Goal: Transaction & Acquisition: Purchase product/service

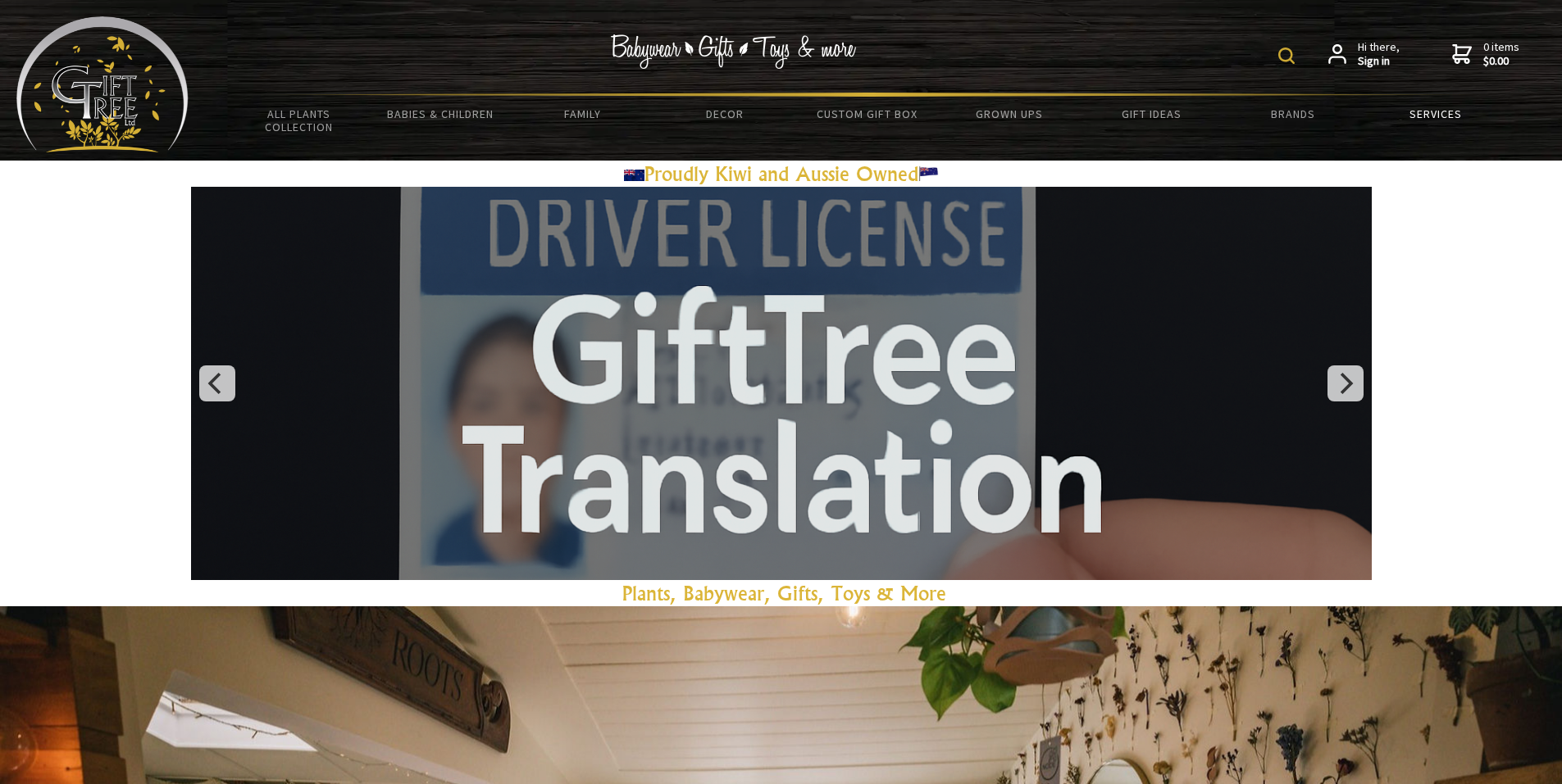
click at [1452, 115] on link "Services" at bounding box center [1435, 113] width 142 height 34
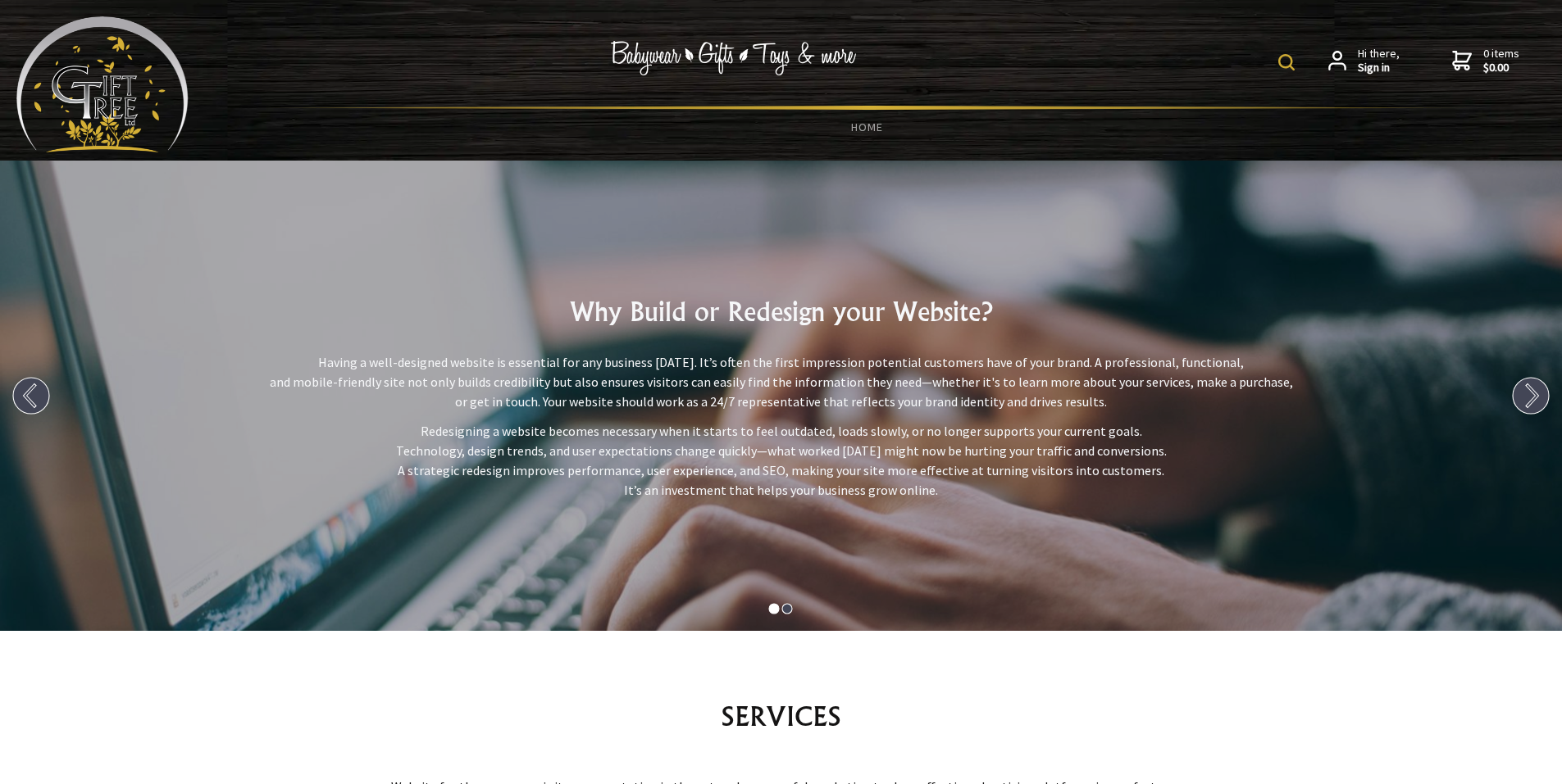
click at [83, 93] on img at bounding box center [103, 84] width 172 height 136
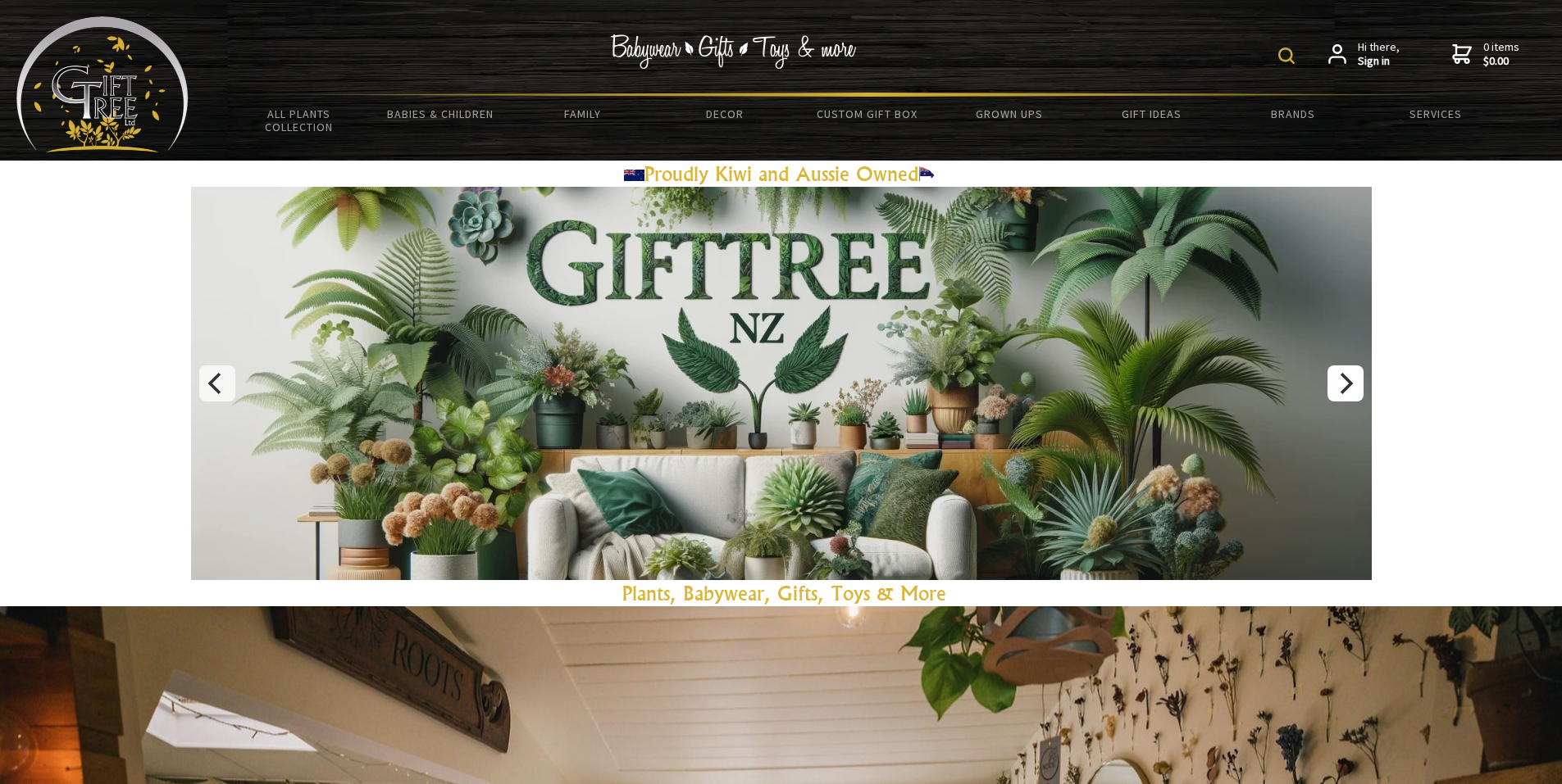
click at [1356, 384] on button "Next" at bounding box center [1345, 383] width 36 height 36
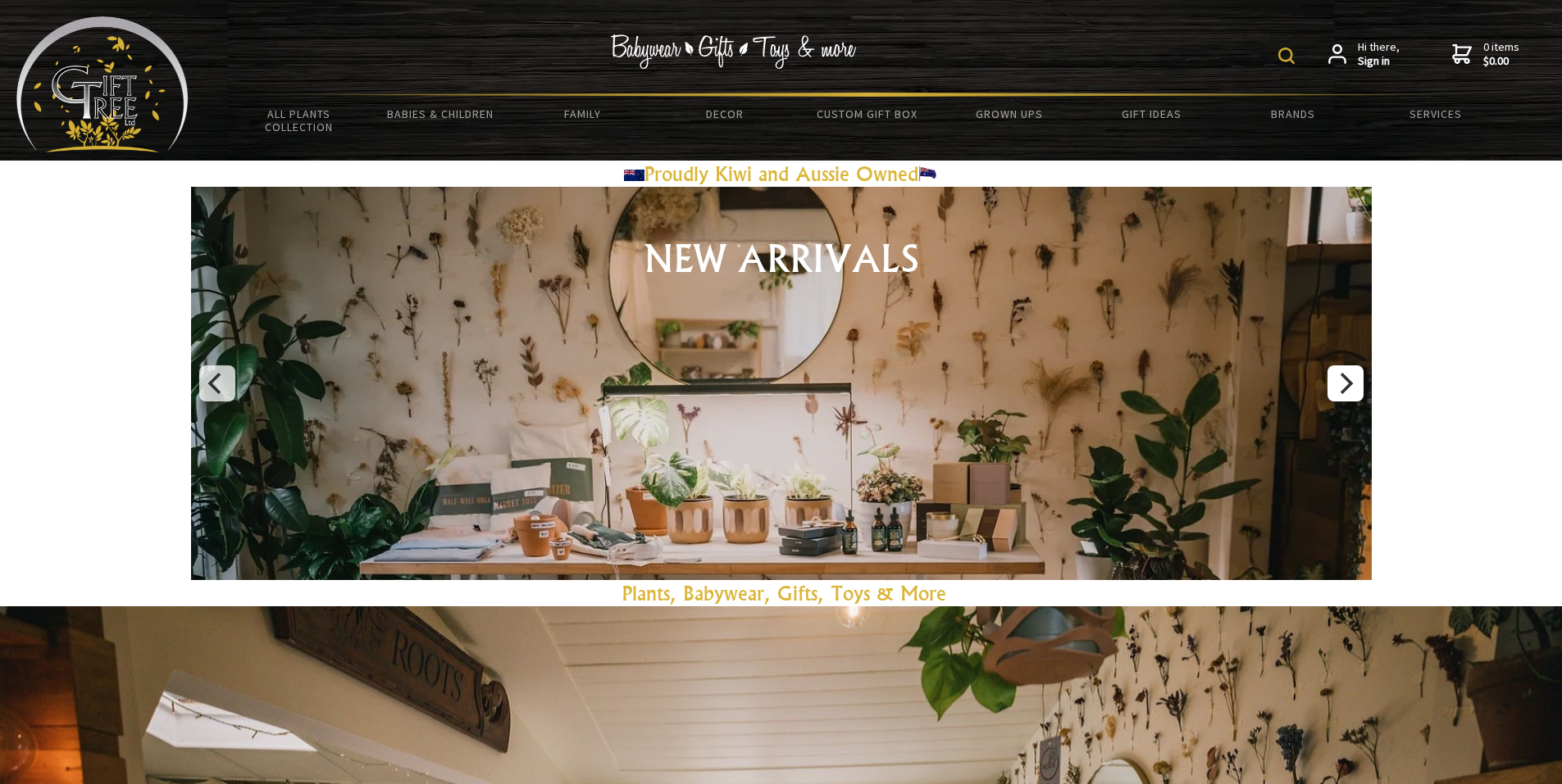
click at [1344, 381] on icon "Next" at bounding box center [1344, 383] width 21 height 21
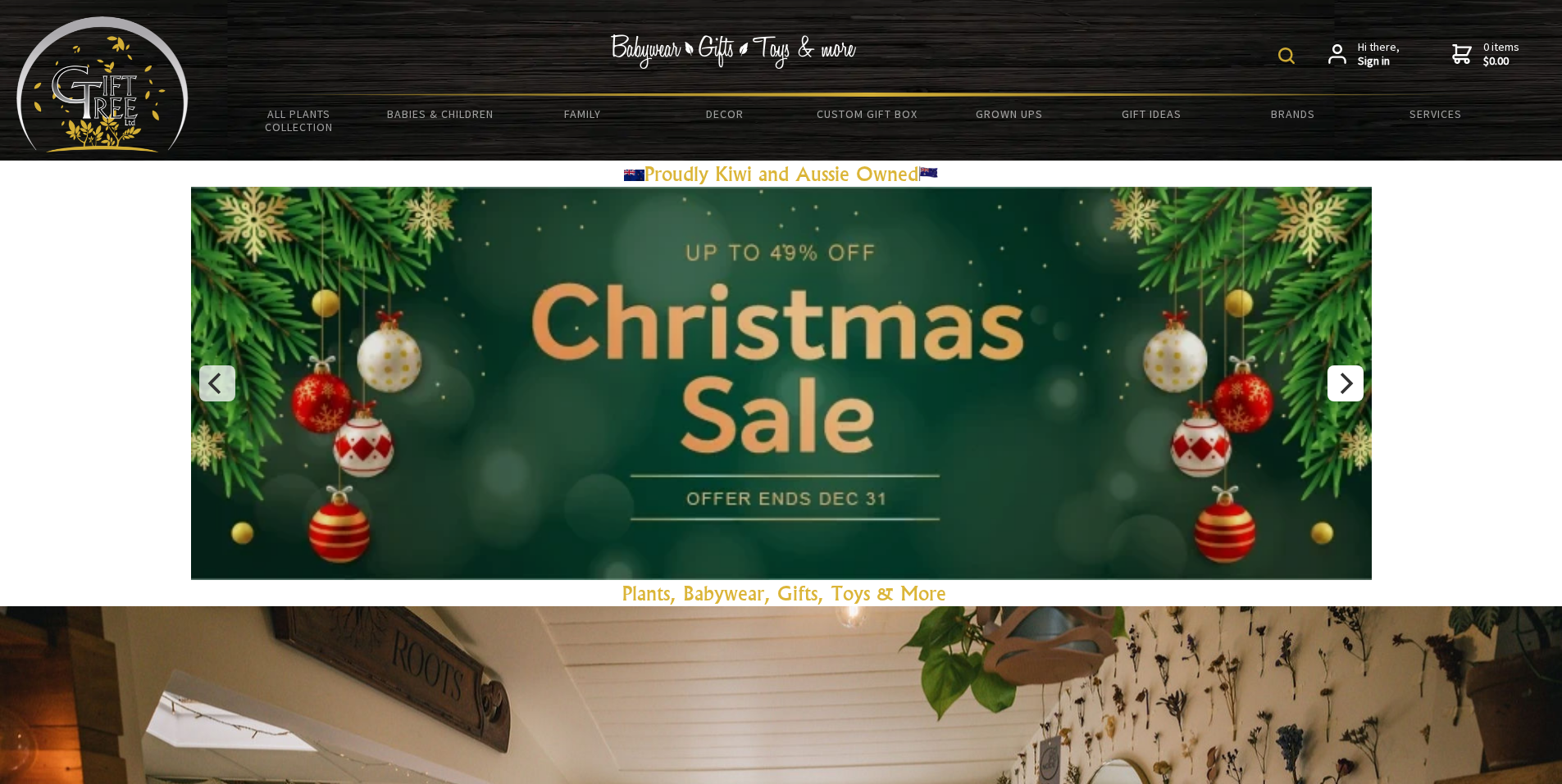
click at [1344, 381] on icon "Next" at bounding box center [1344, 383] width 21 height 21
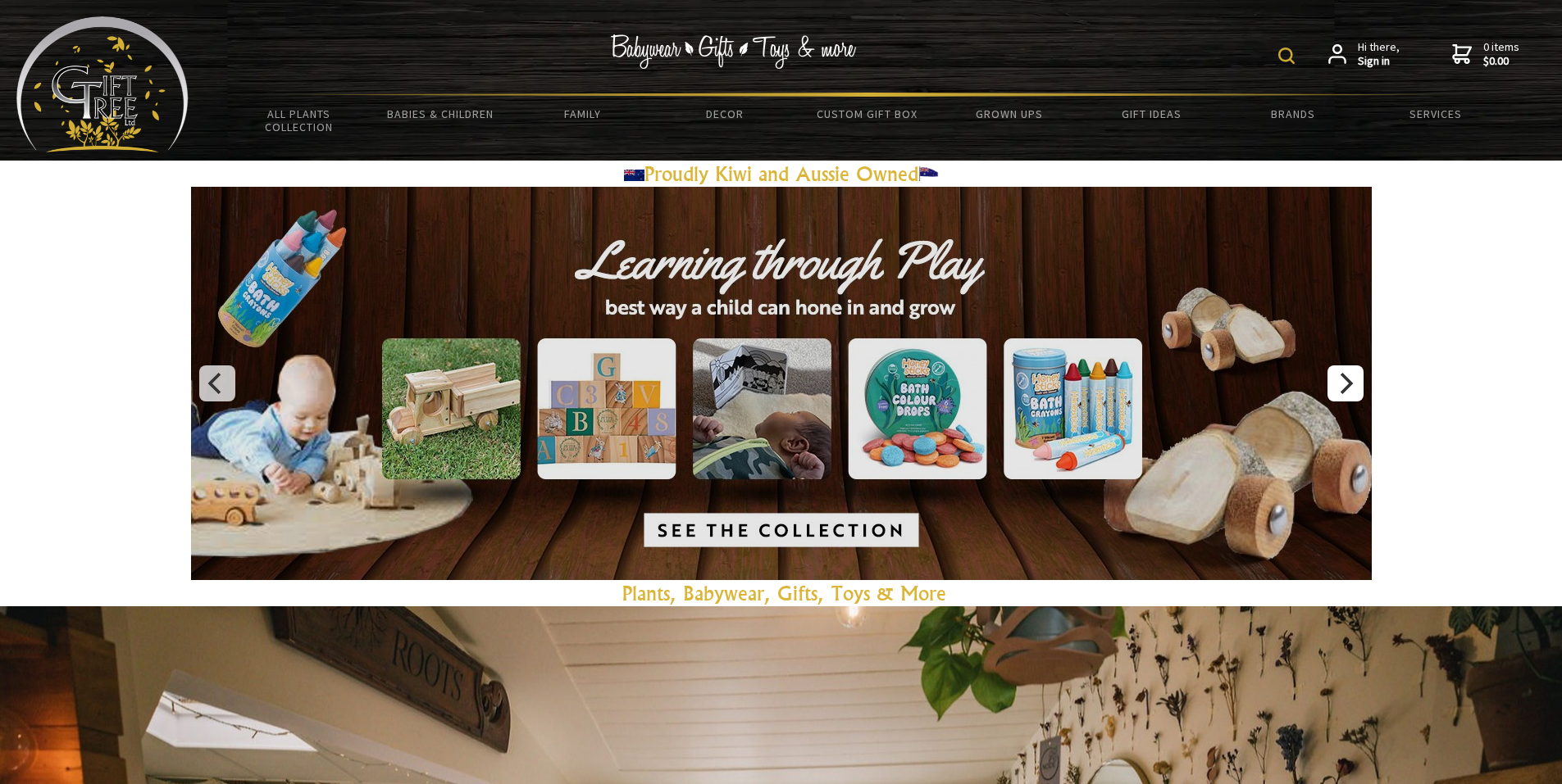
click at [1344, 381] on icon "Next" at bounding box center [1344, 383] width 21 height 21
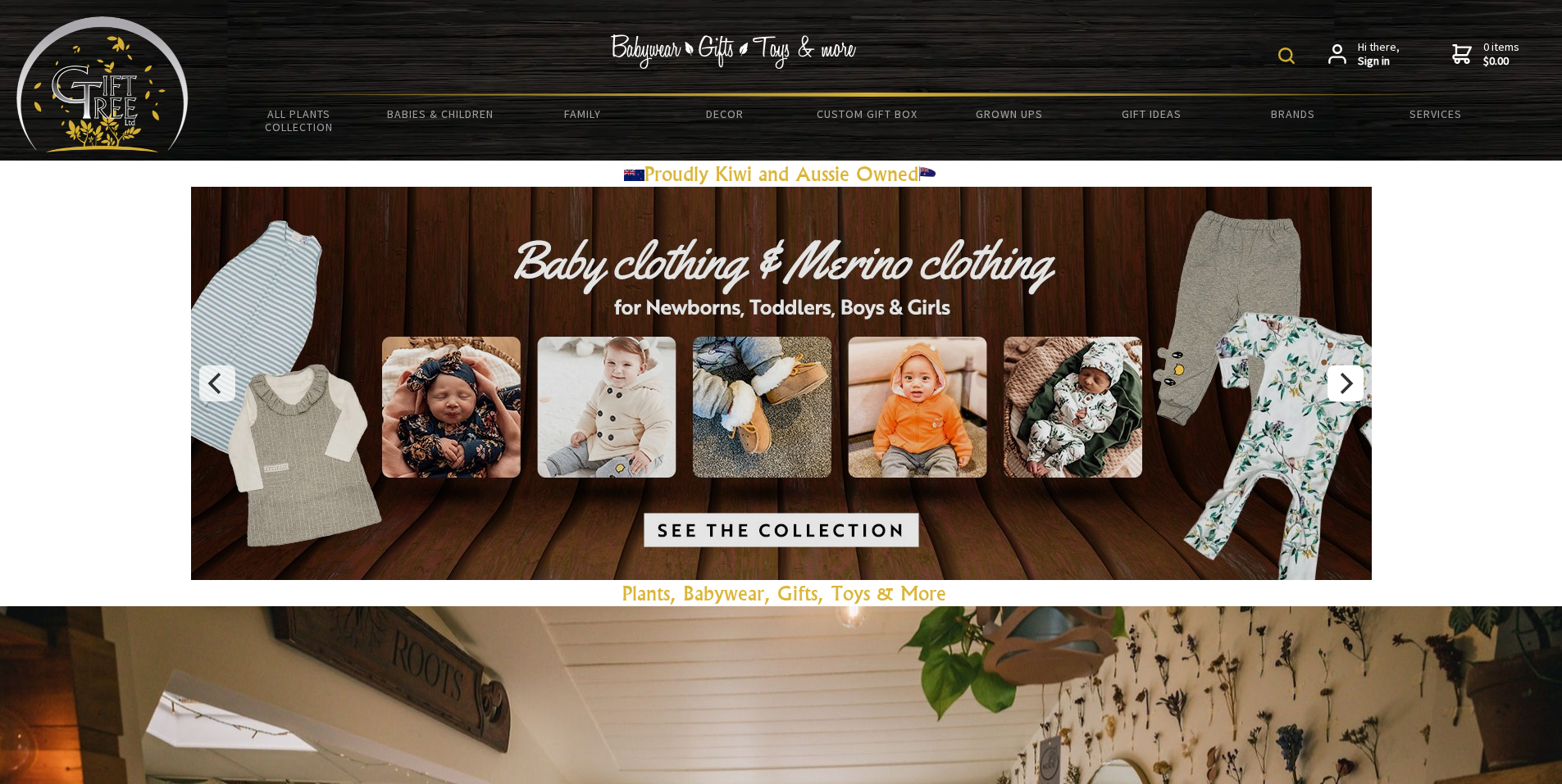
click at [1344, 381] on icon "Next" at bounding box center [1344, 383] width 21 height 21
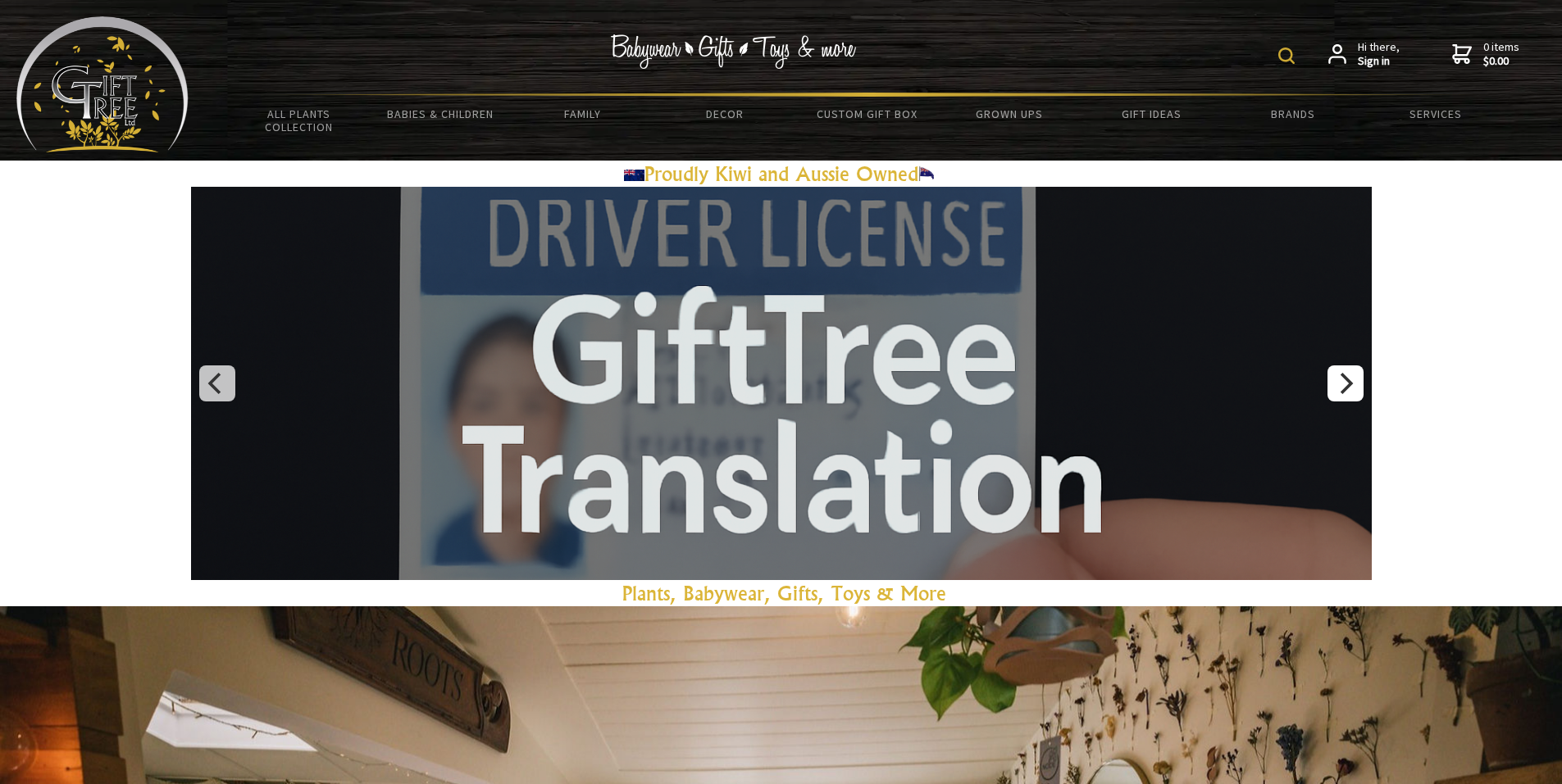
click at [1344, 381] on icon "Next" at bounding box center [1344, 383] width 21 height 21
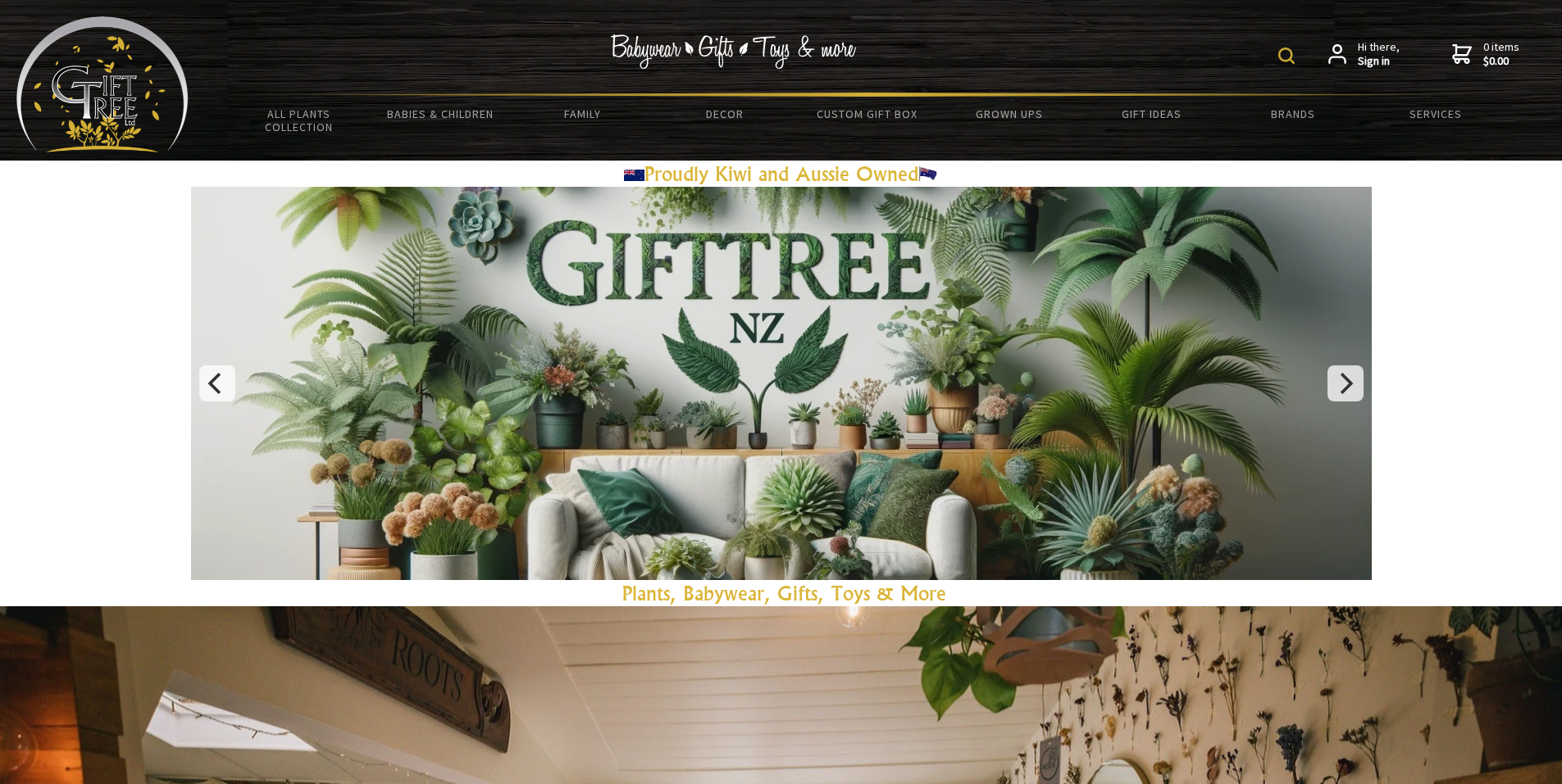
click at [1288, 54] on img at bounding box center [1287, 56] width 17 height 17
type input "chess"
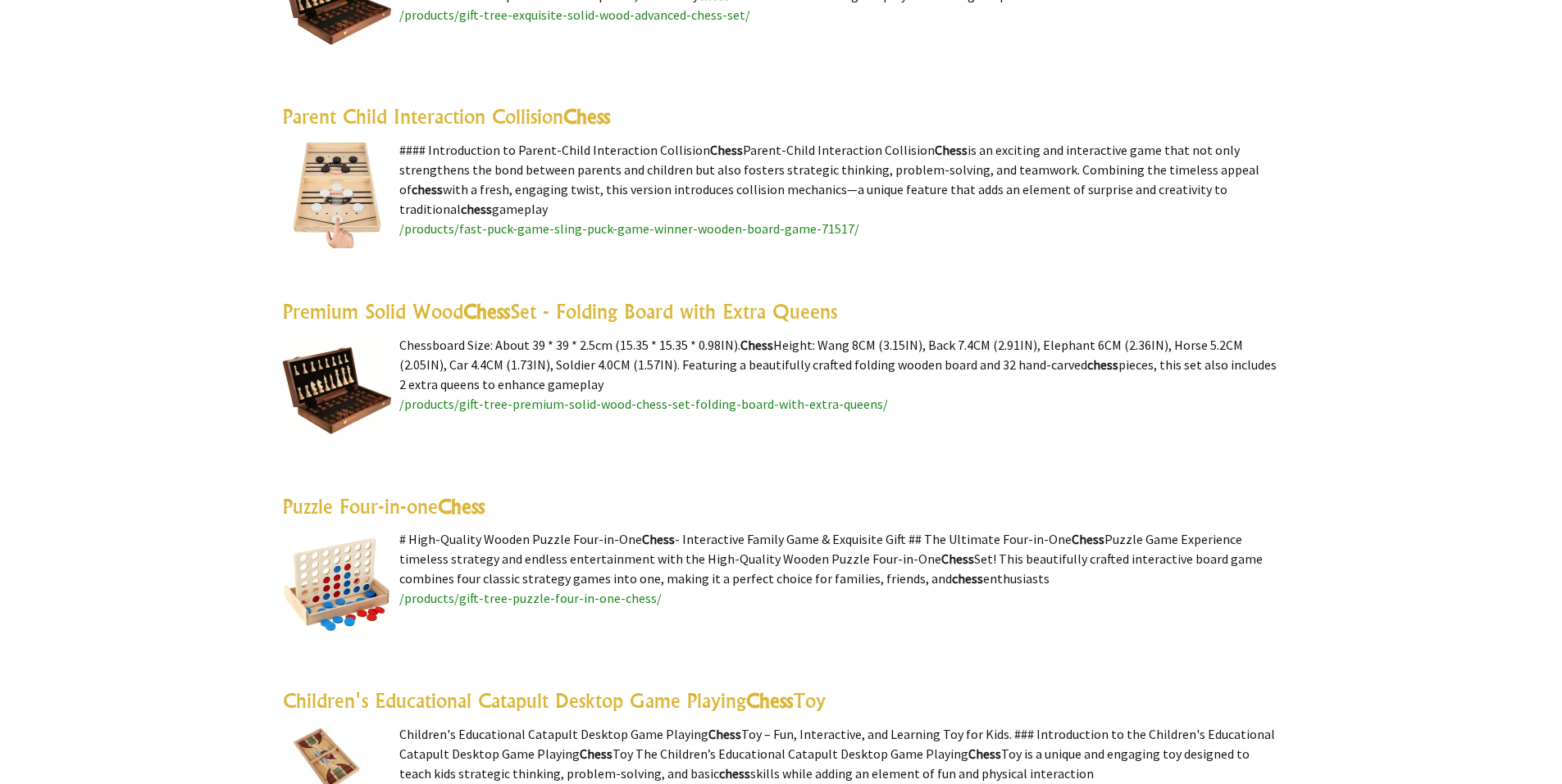
scroll to position [2027, 0]
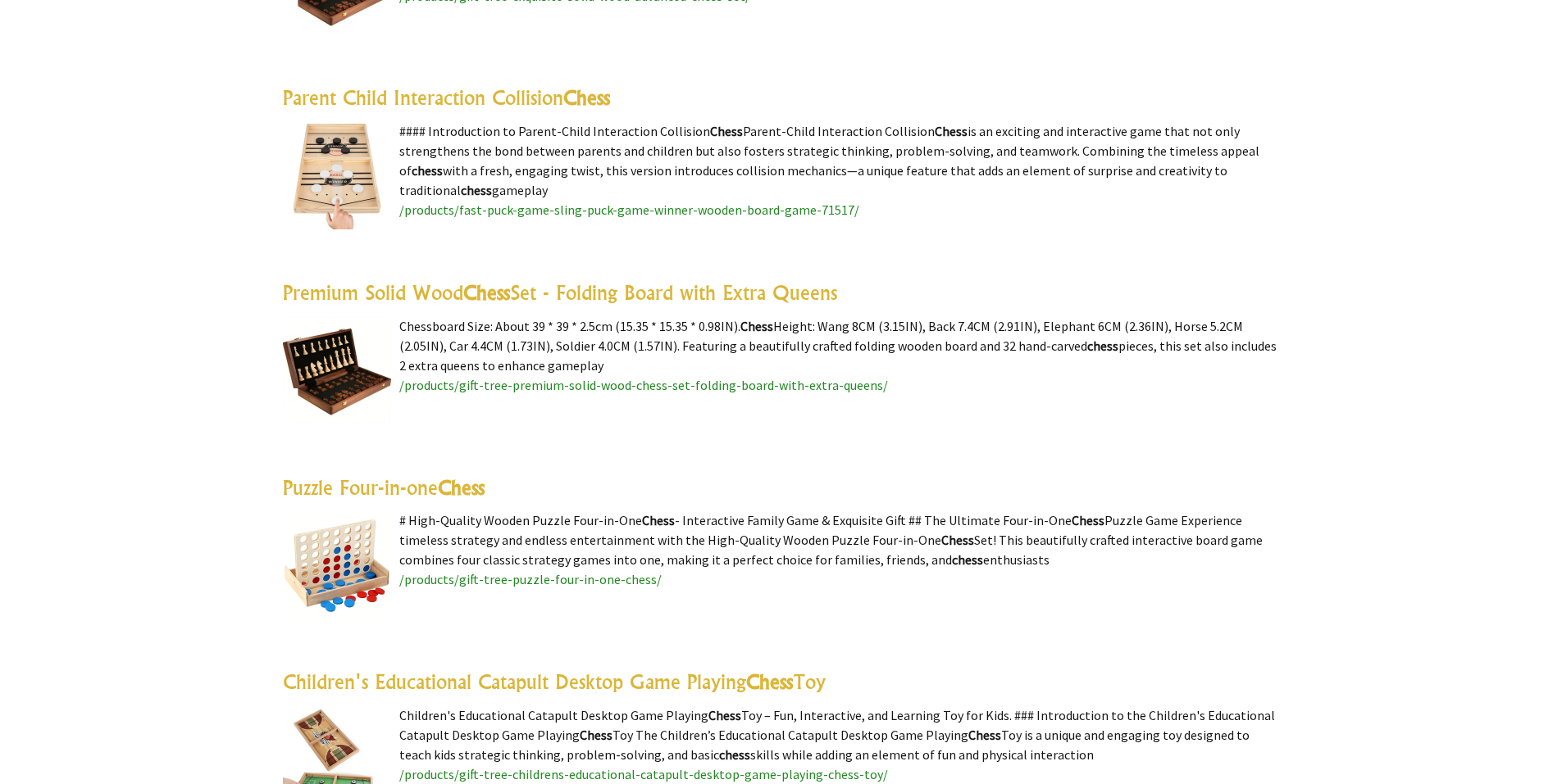
click at [525, 282] on link "Premium Solid Wood Chess Set - Folding Board with Extra Queens" at bounding box center [560, 293] width 554 height 25
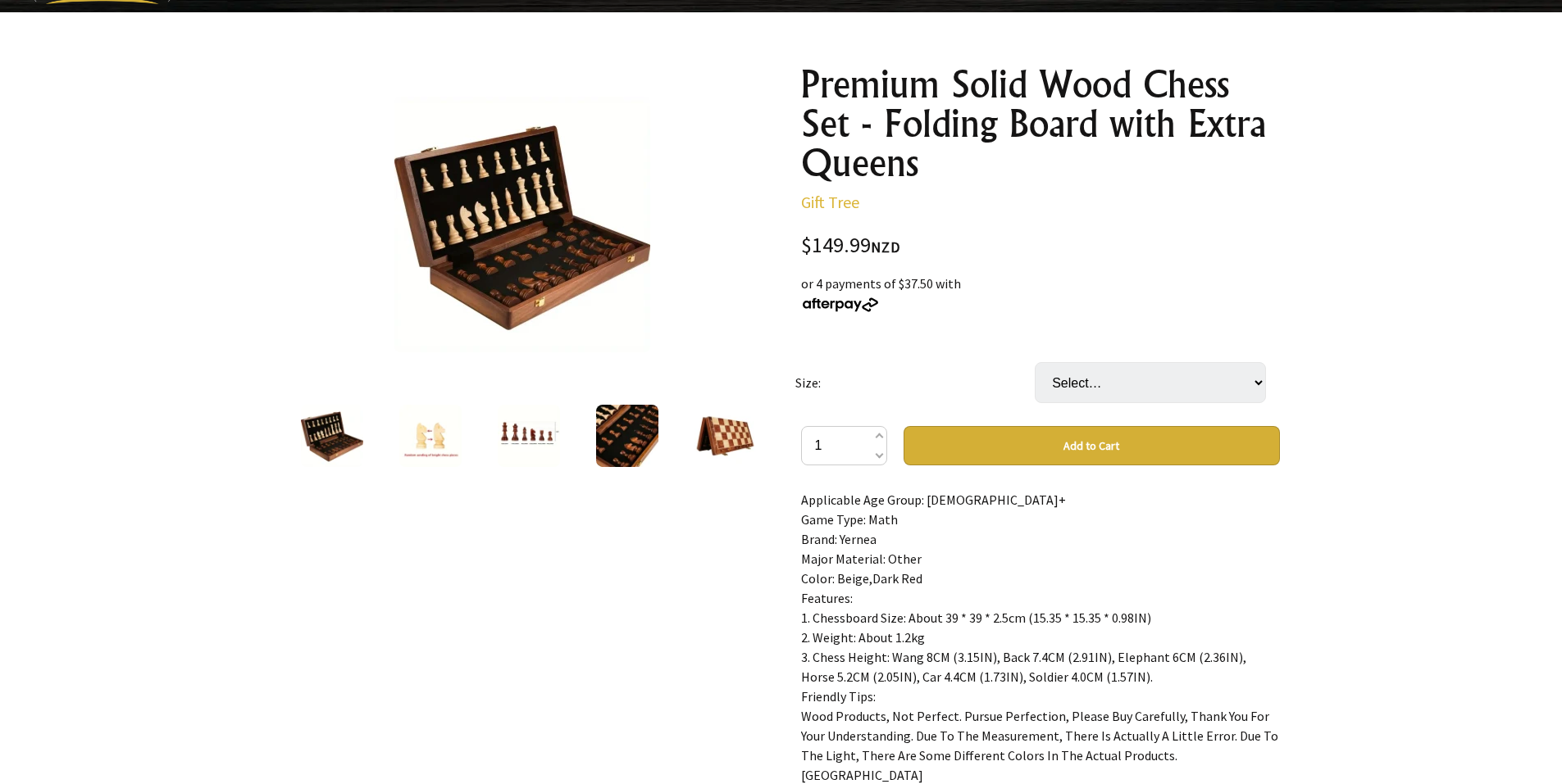
scroll to position [152, 0]
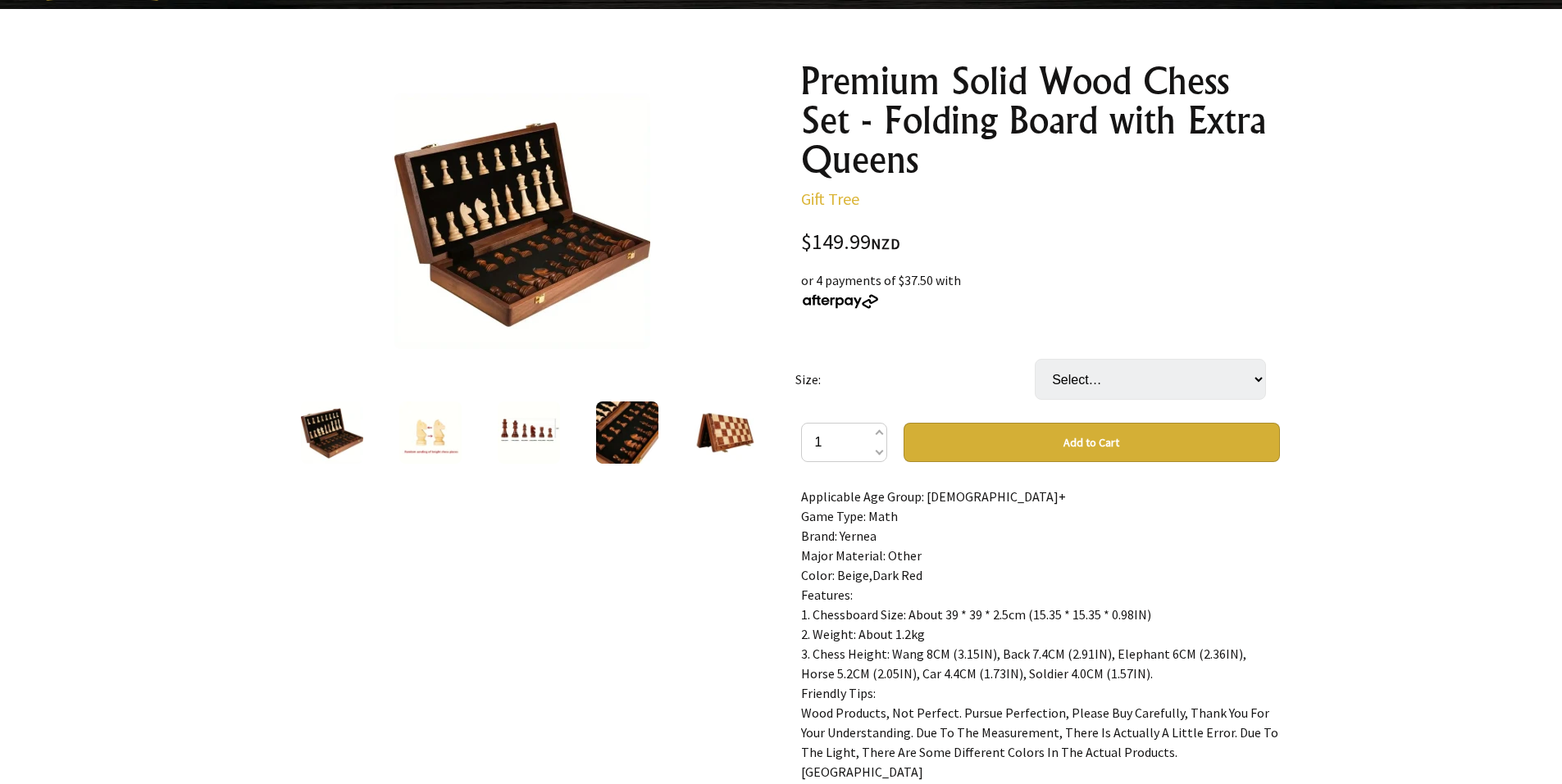
click at [425, 435] on img at bounding box center [430, 432] width 62 height 62
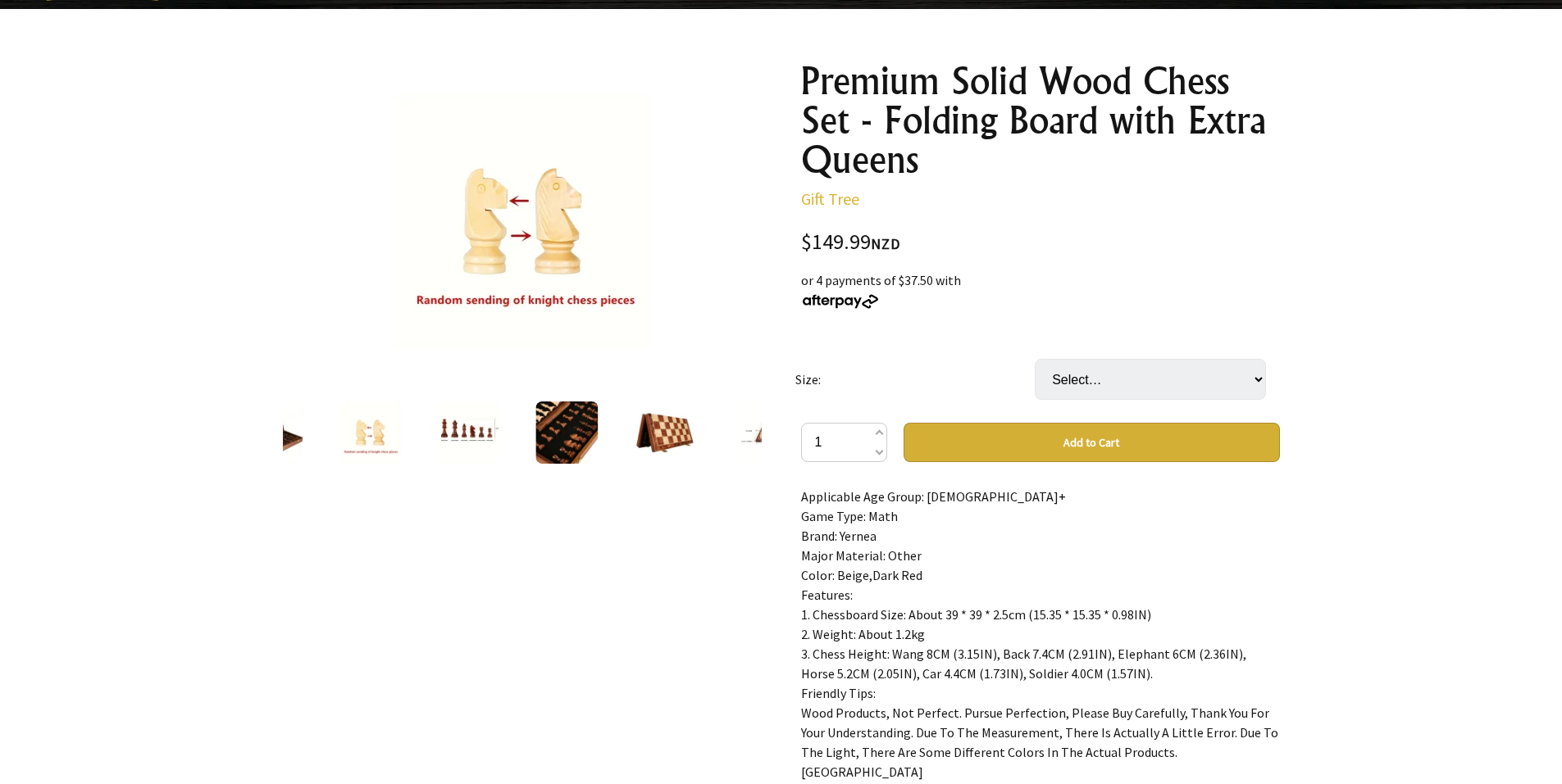
click at [474, 424] on img at bounding box center [467, 432] width 62 height 62
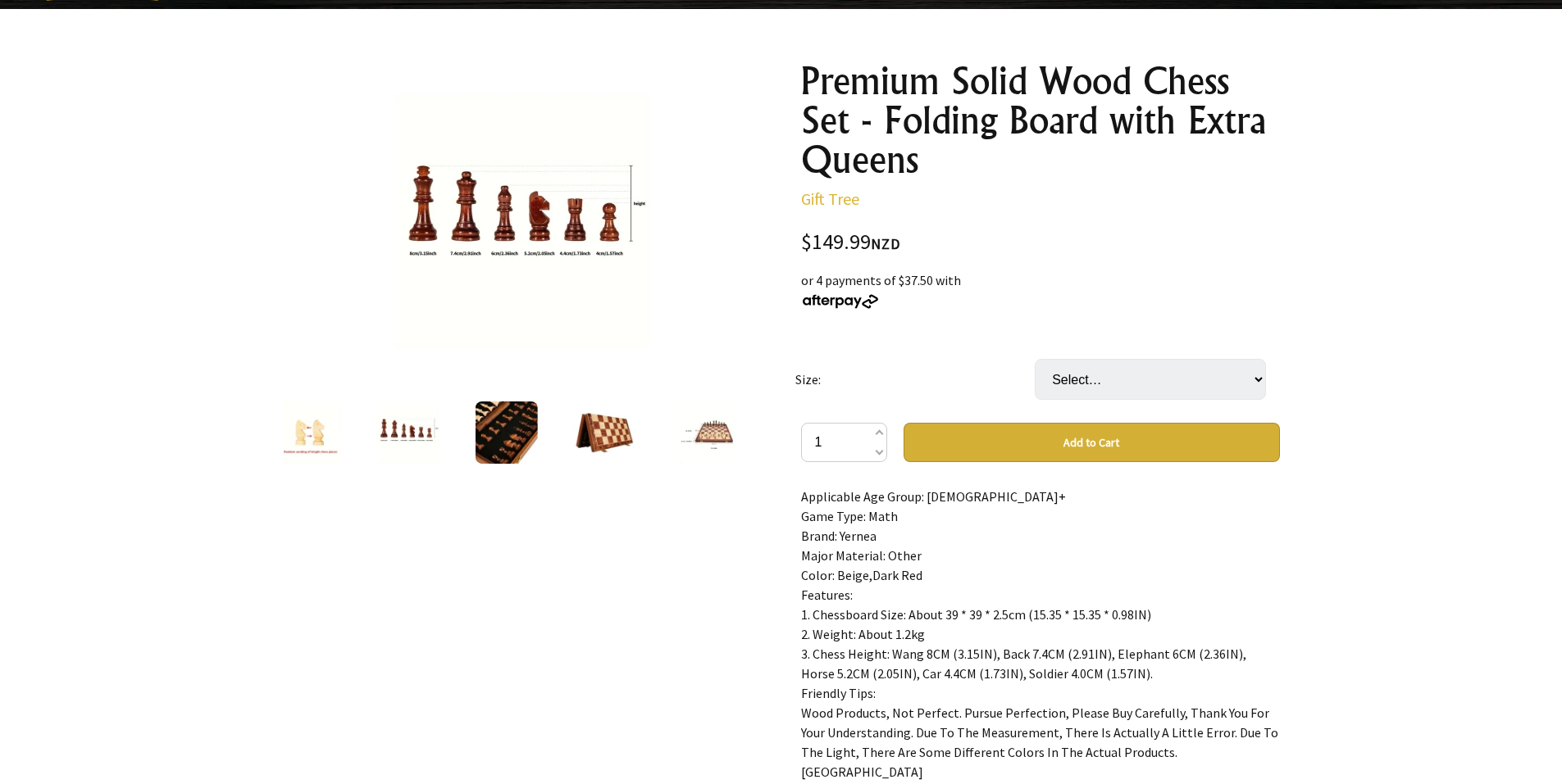
click at [504, 423] on img at bounding box center [505, 432] width 62 height 62
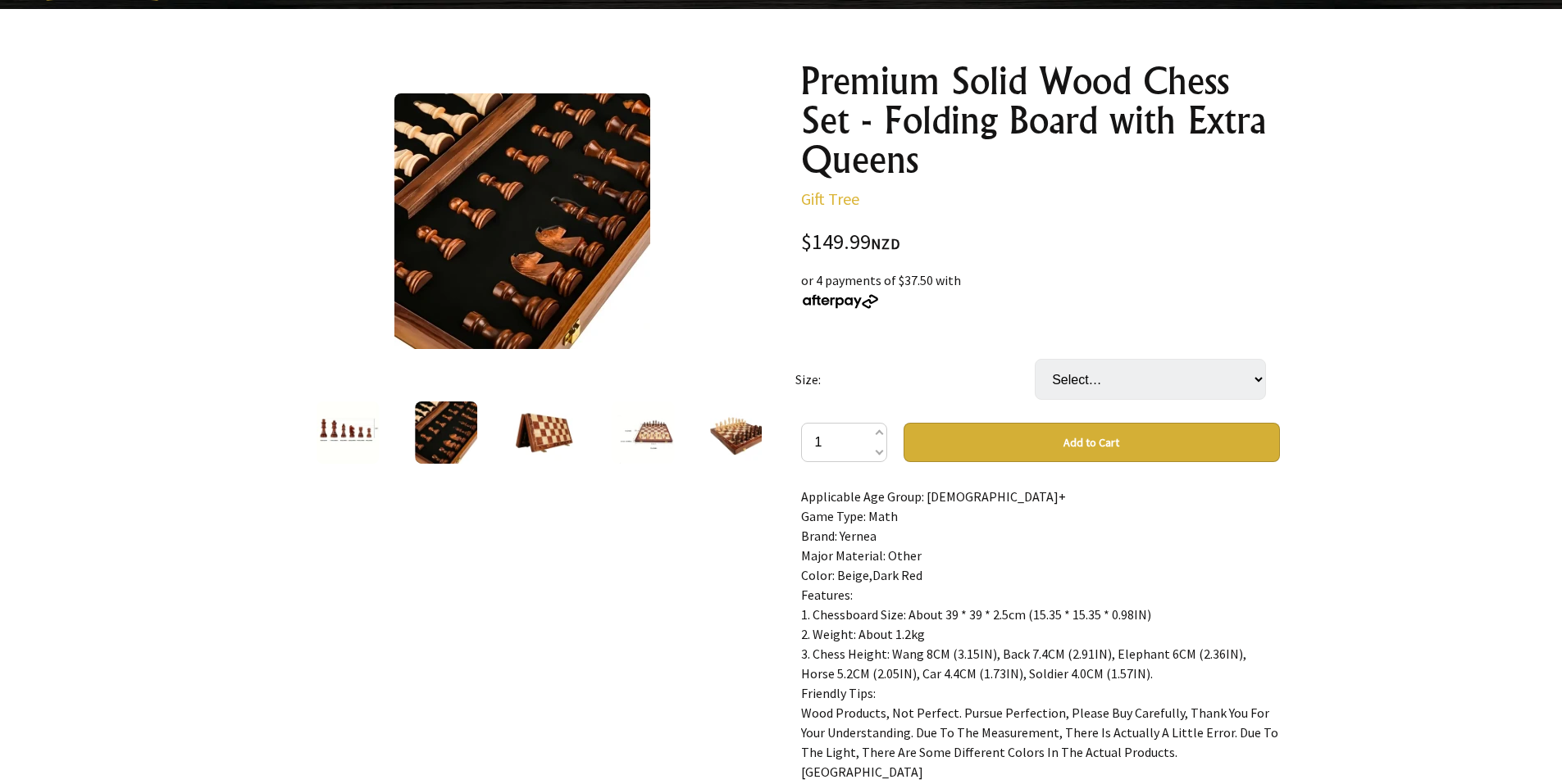
click at [568, 423] on img at bounding box center [544, 432] width 62 height 62
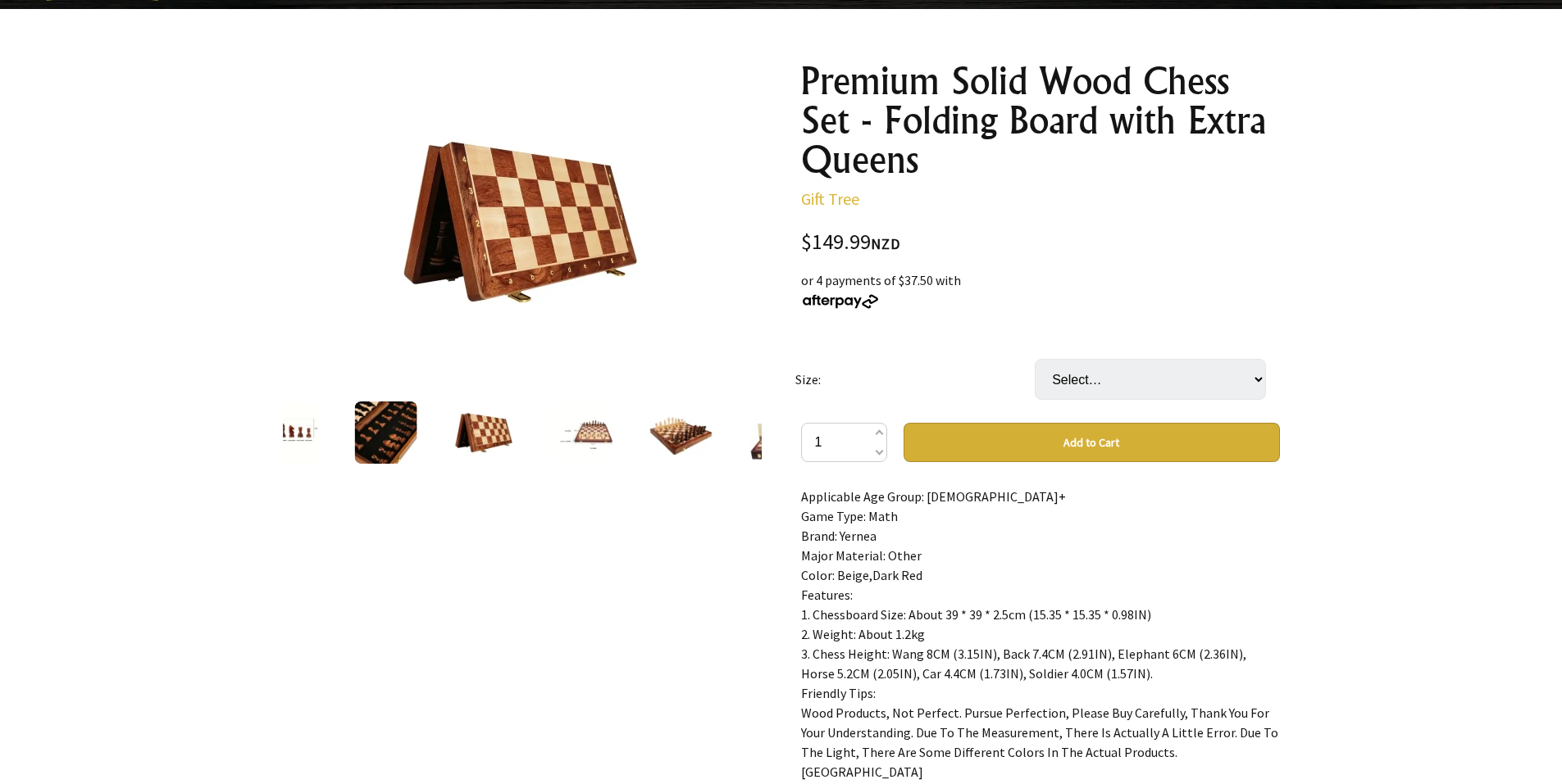
click at [580, 433] on img at bounding box center [581, 432] width 62 height 62
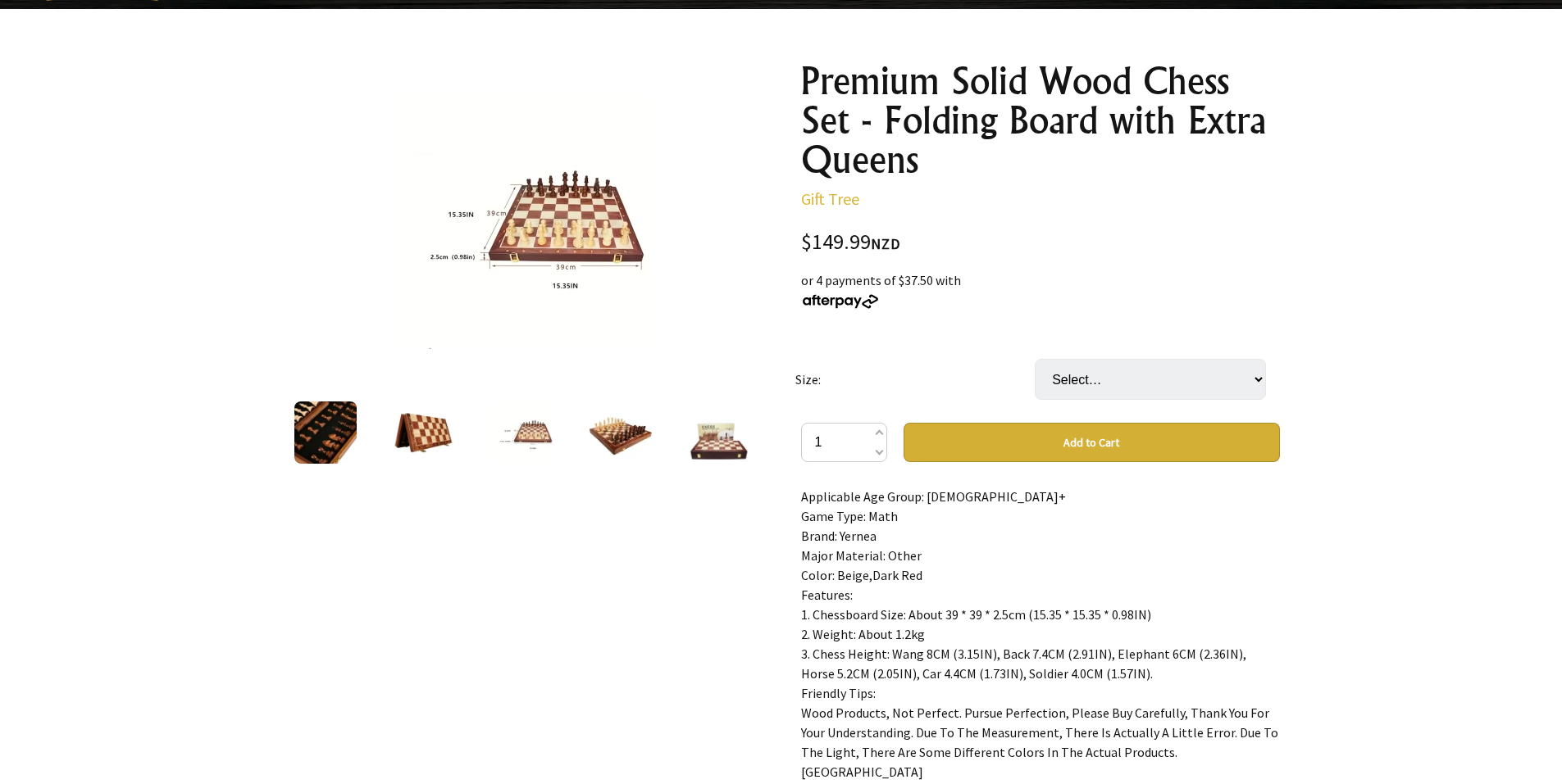
click at [311, 438] on img at bounding box center [325, 432] width 62 height 62
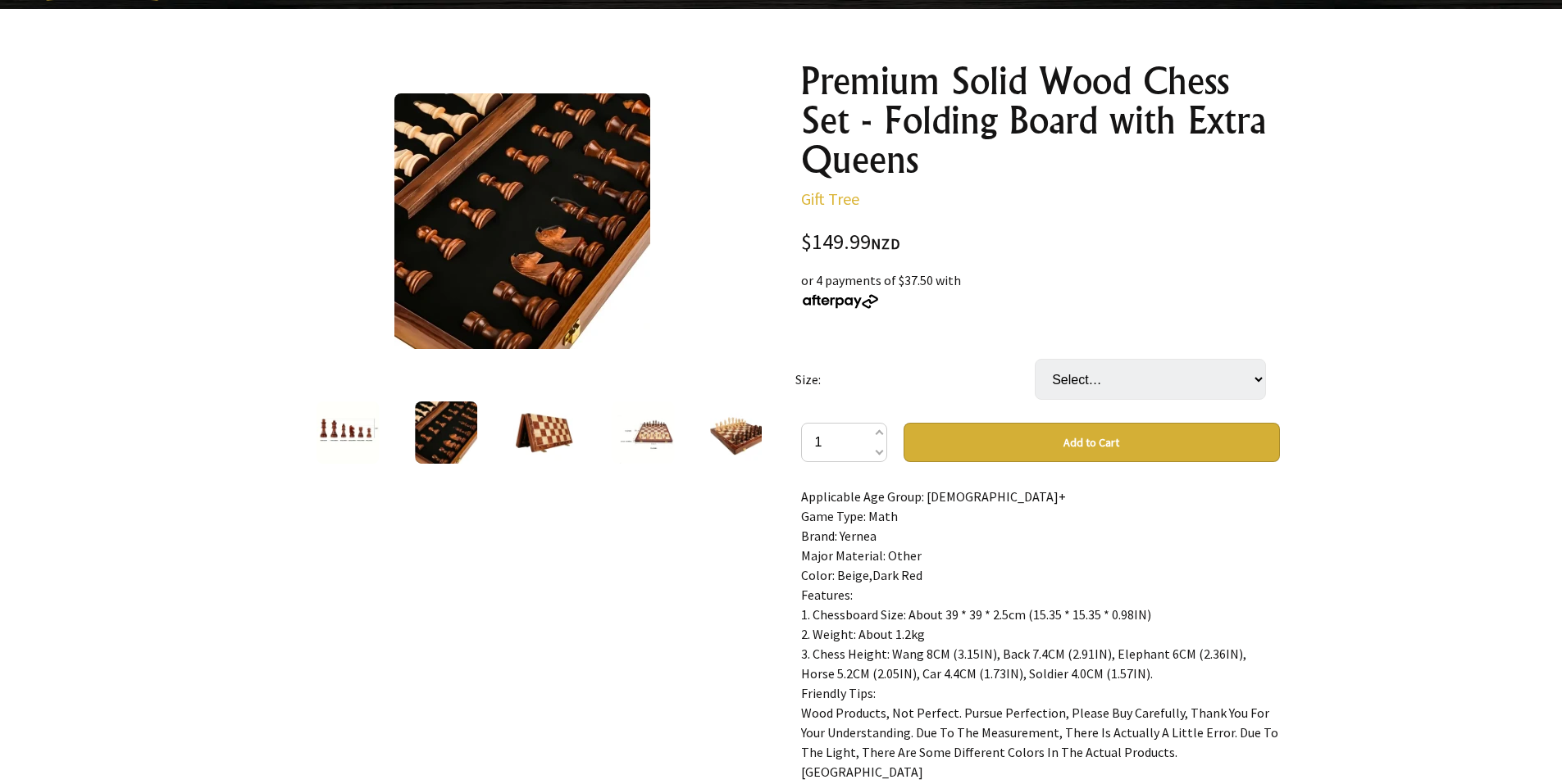
click at [325, 430] on img at bounding box center [347, 432] width 62 height 62
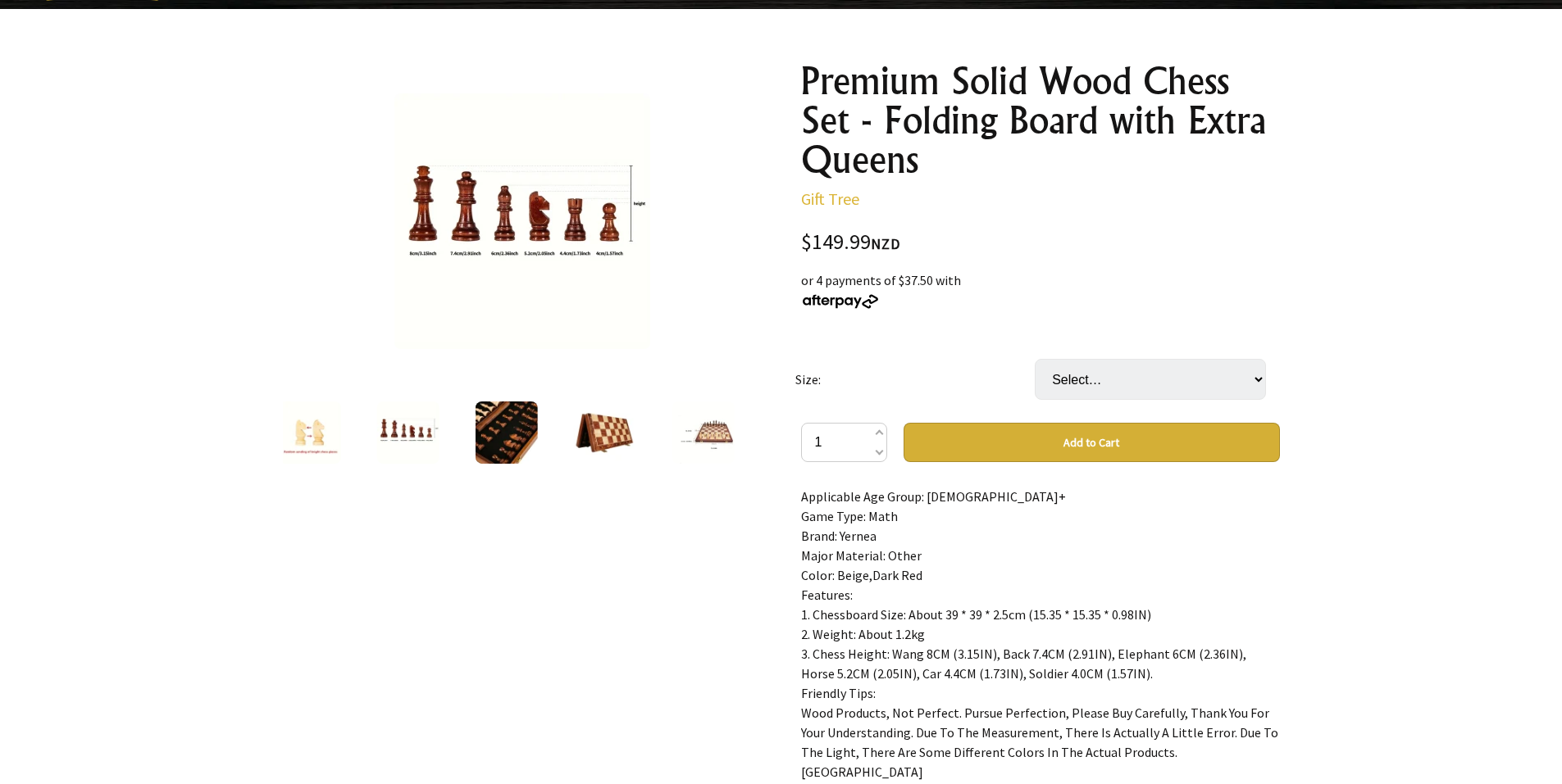
click at [311, 436] on img at bounding box center [309, 432] width 62 height 62
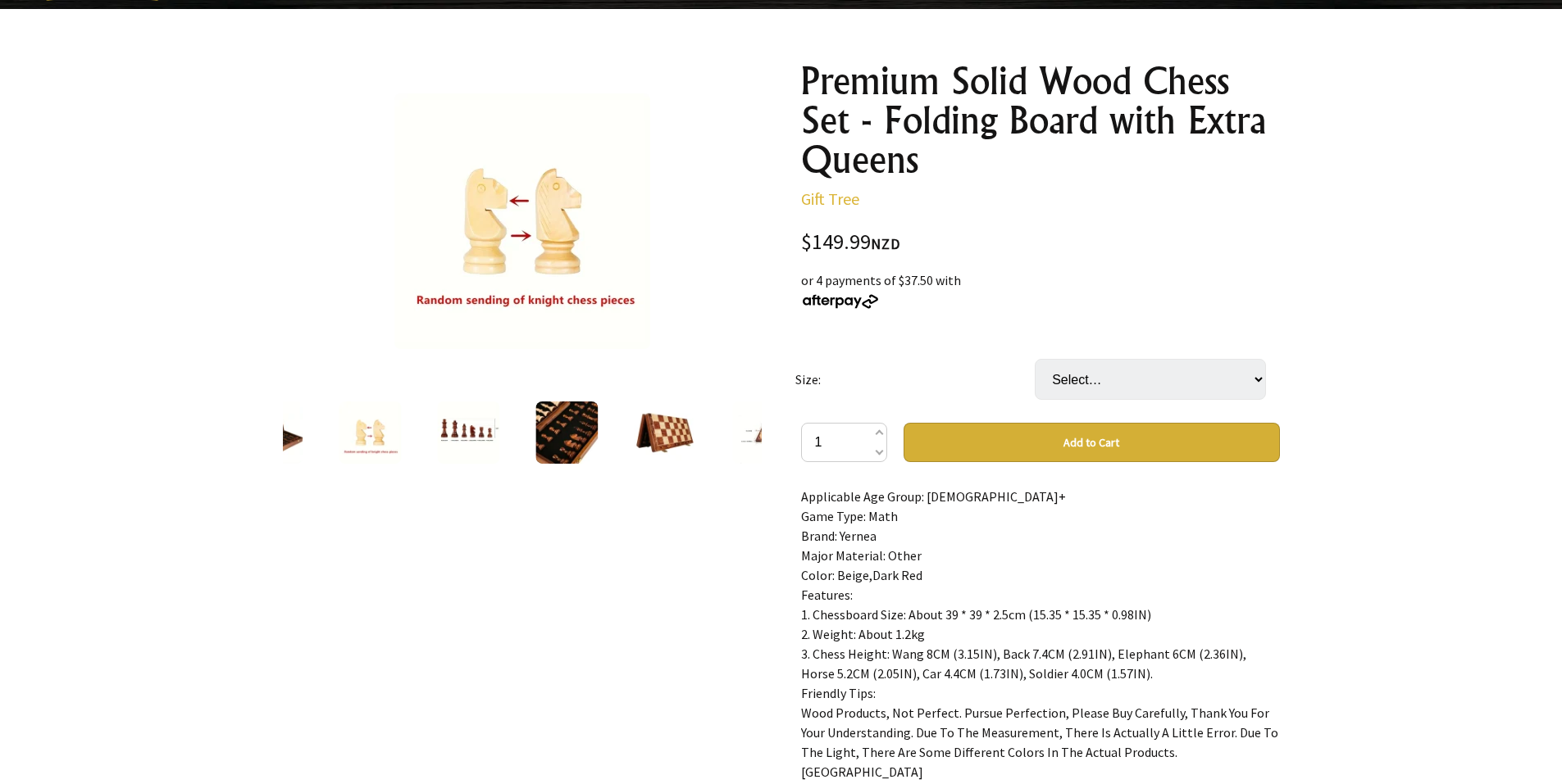
click at [311, 436] on div at bounding box center [272, 433] width 98 height 69
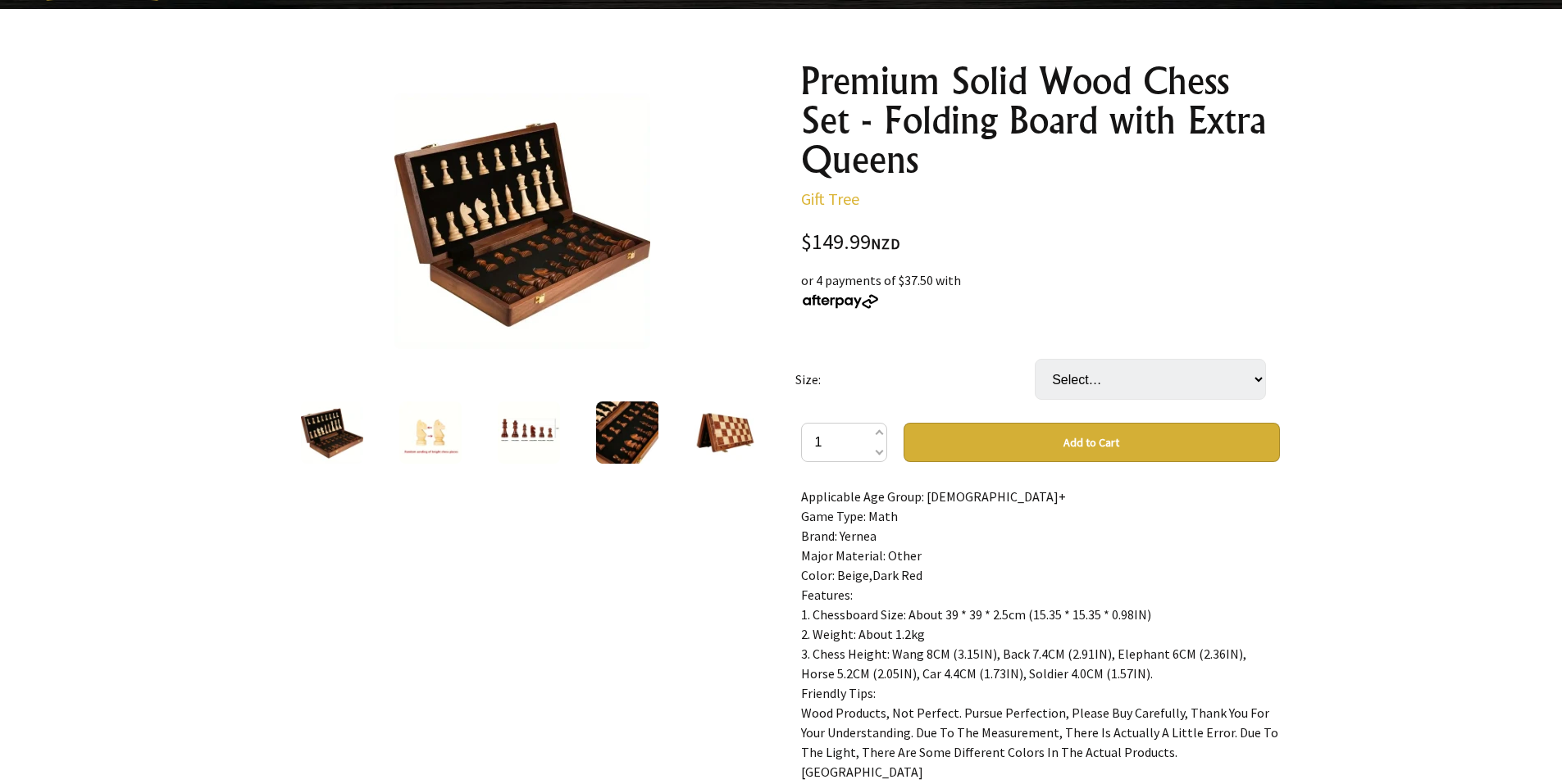
click at [638, 432] on img at bounding box center [627, 432] width 62 height 62
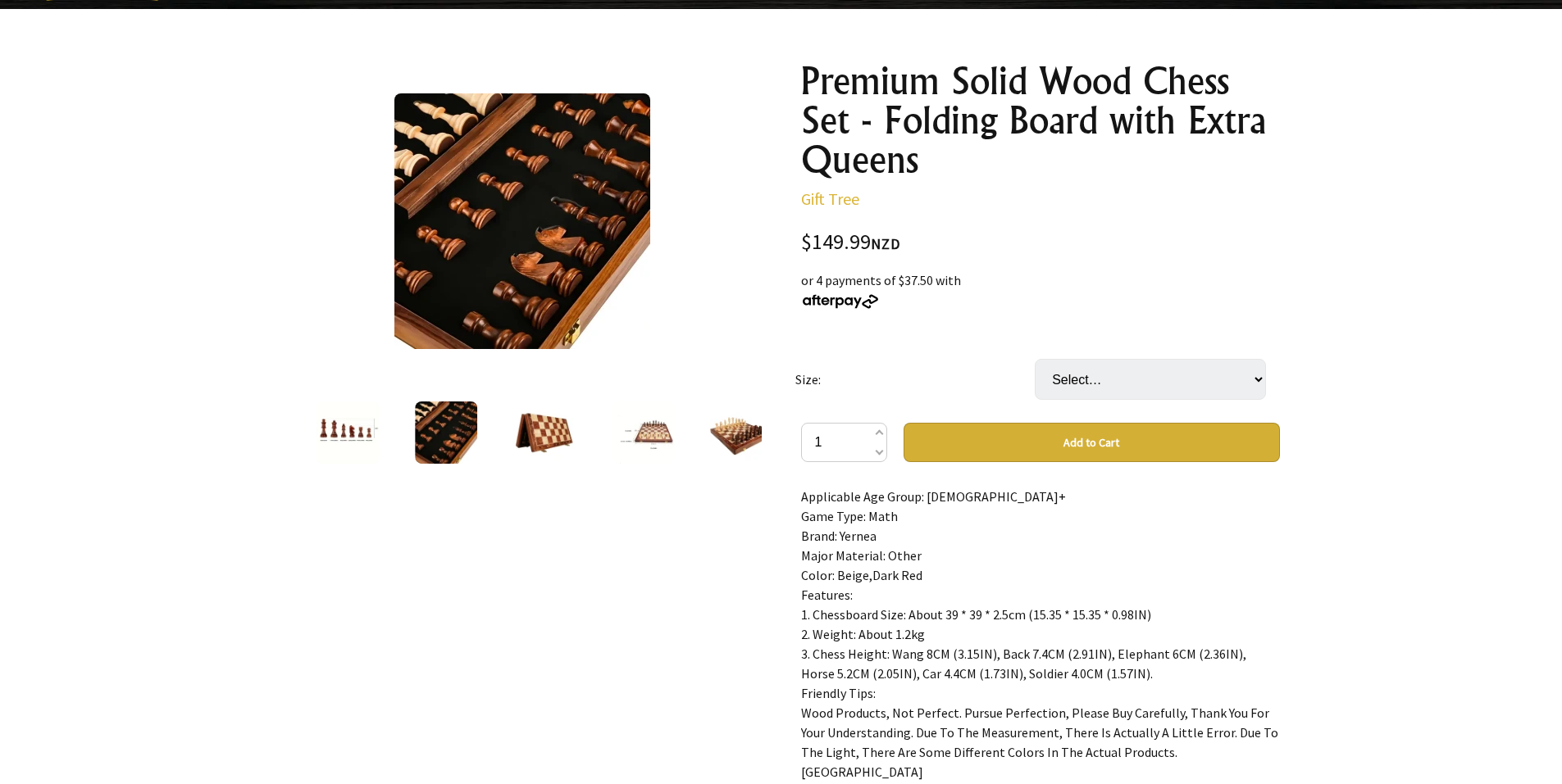
click at [552, 421] on img at bounding box center [544, 432] width 62 height 62
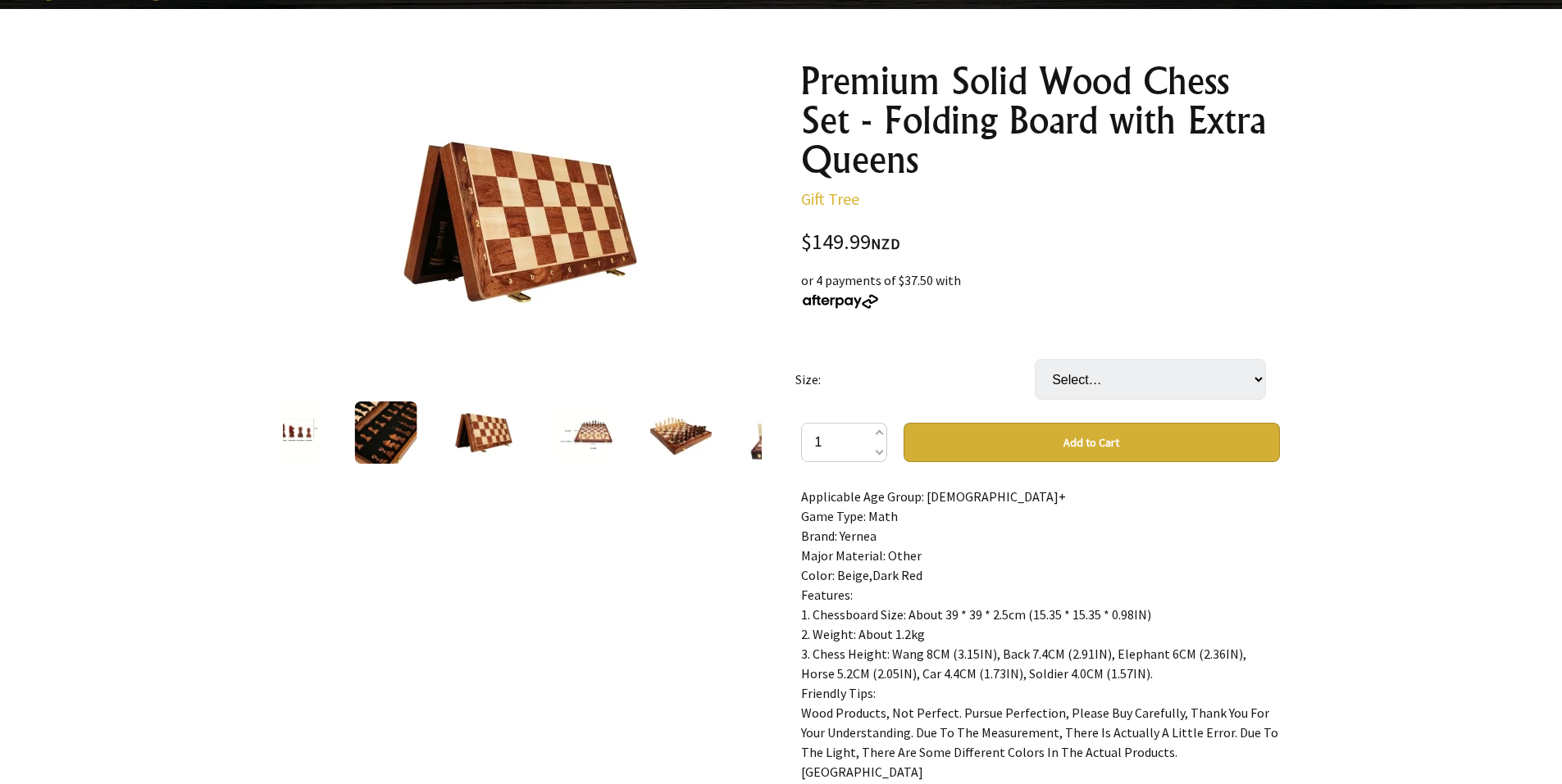
click at [588, 430] on img at bounding box center [581, 432] width 62 height 62
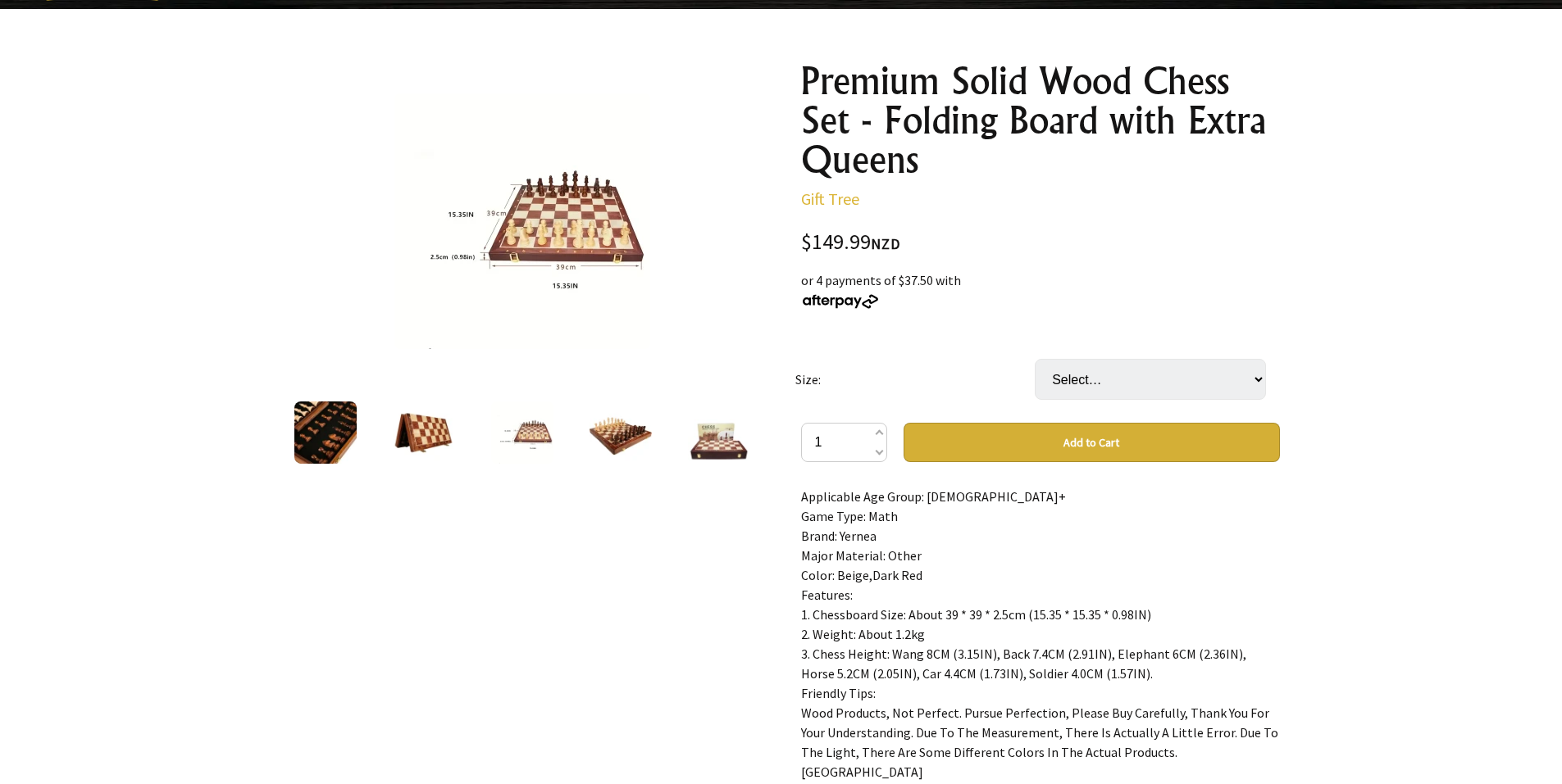
click at [624, 429] on img at bounding box center [620, 432] width 62 height 62
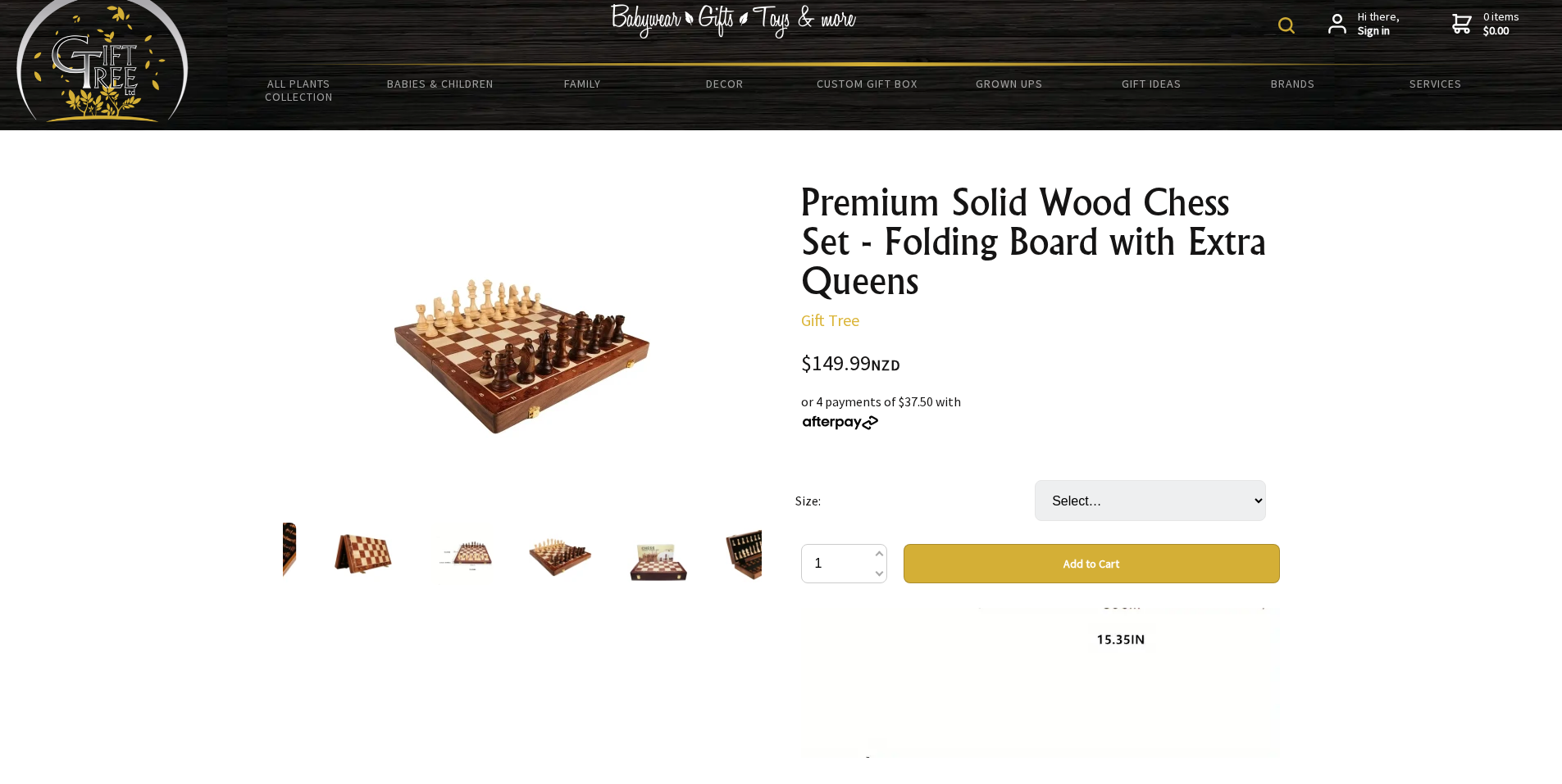
scroll to position [0, 0]
